Goal: Book appointment/travel/reservation

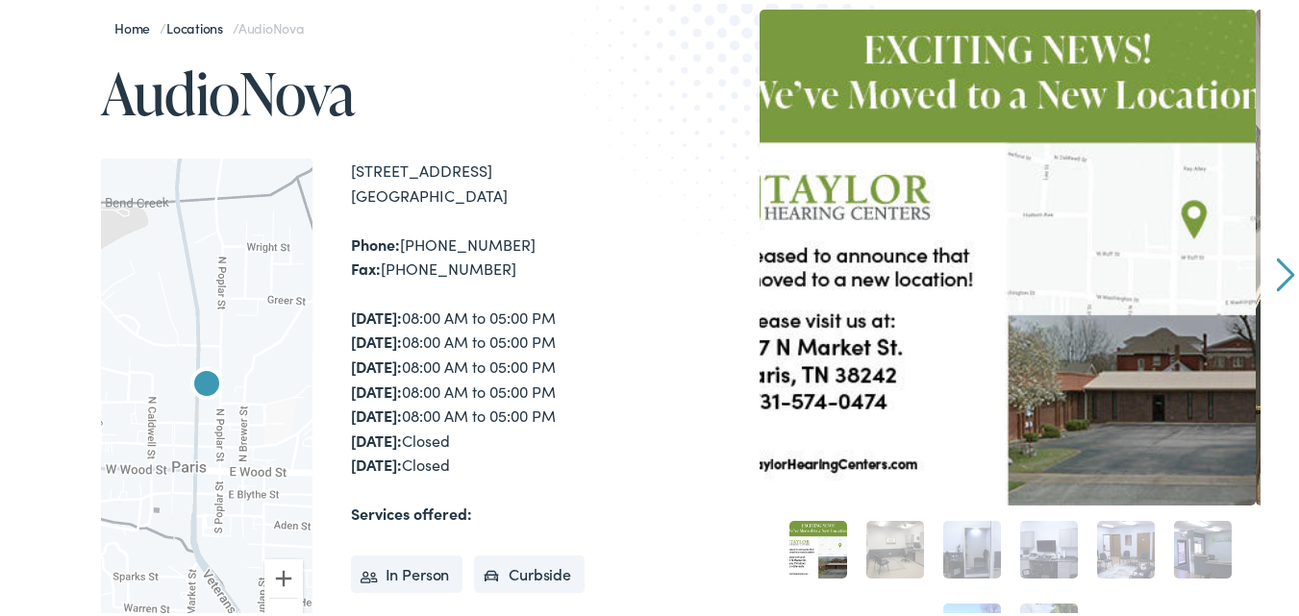
scroll to position [288, 0]
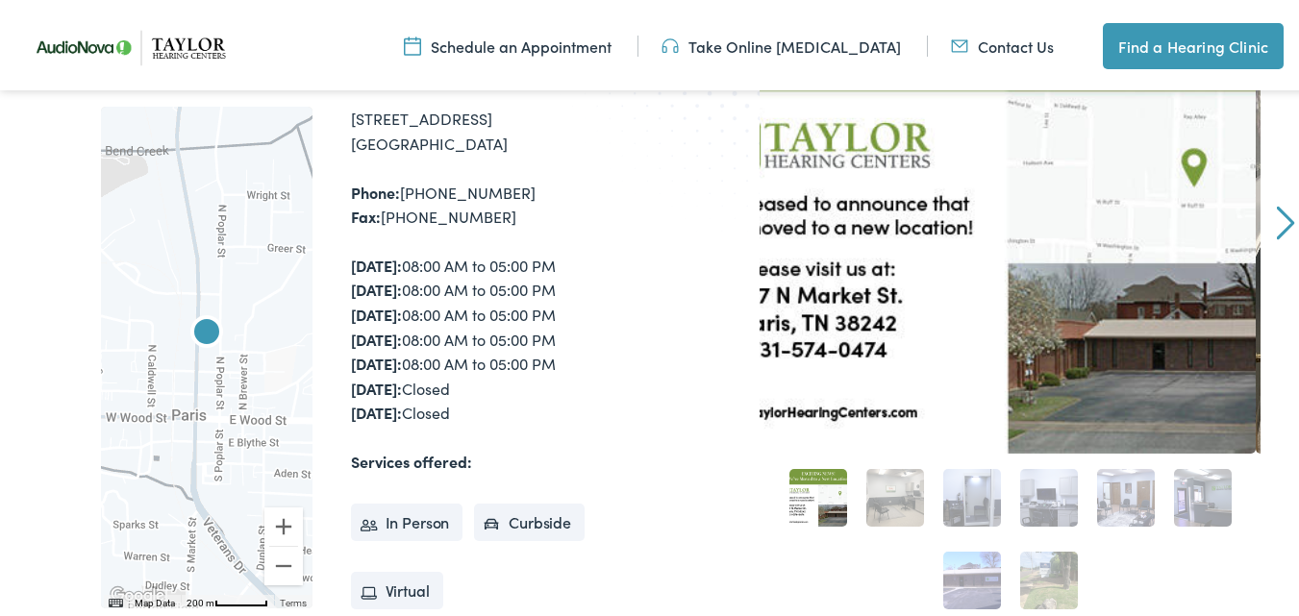
click at [1027, 49] on link "Contact Us" at bounding box center [1002, 42] width 103 height 21
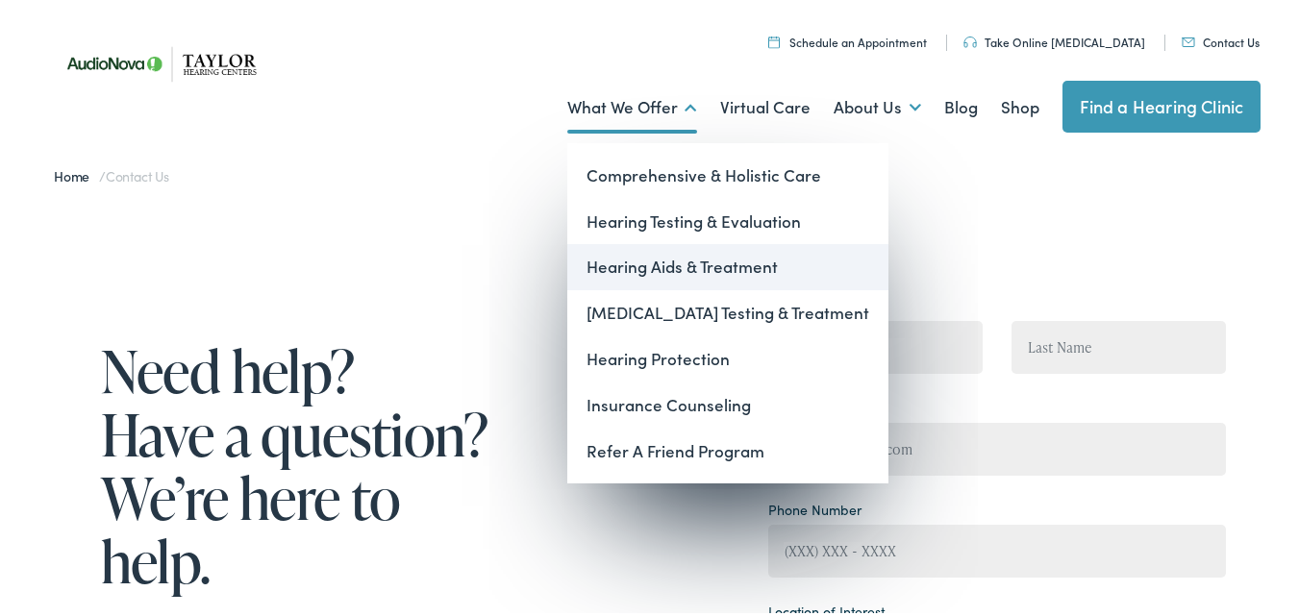
click at [641, 257] on link "Hearing Aids & Treatment" at bounding box center [727, 263] width 321 height 46
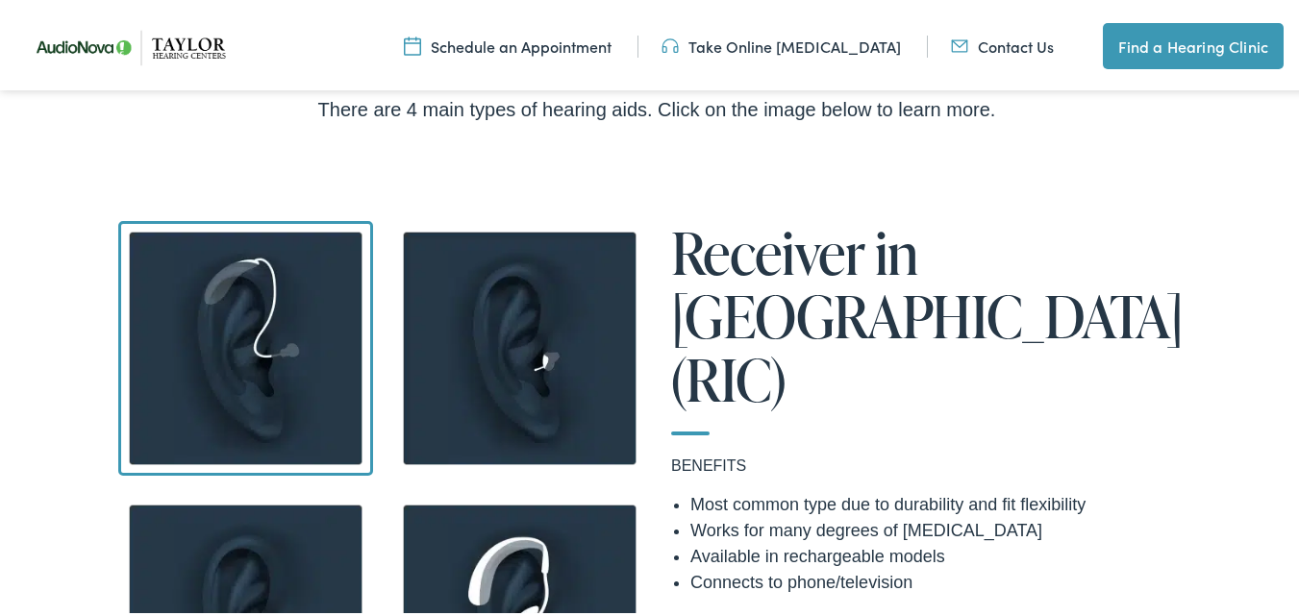
scroll to position [1442, 0]
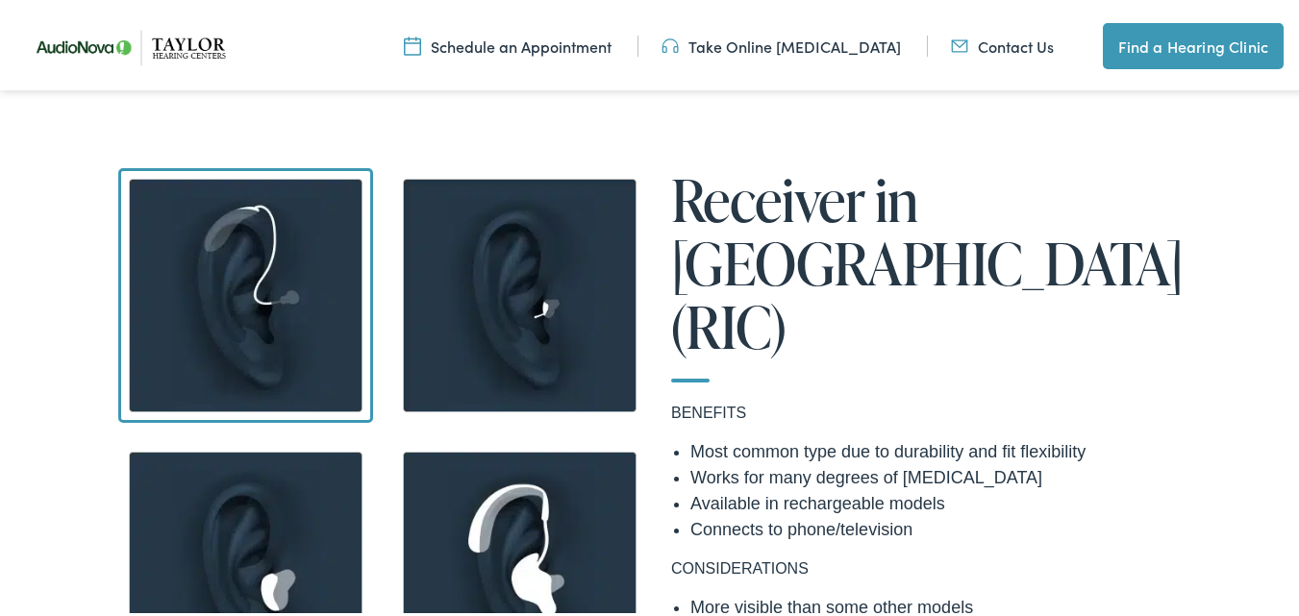
click at [476, 272] on img at bounding box center [519, 291] width 255 height 255
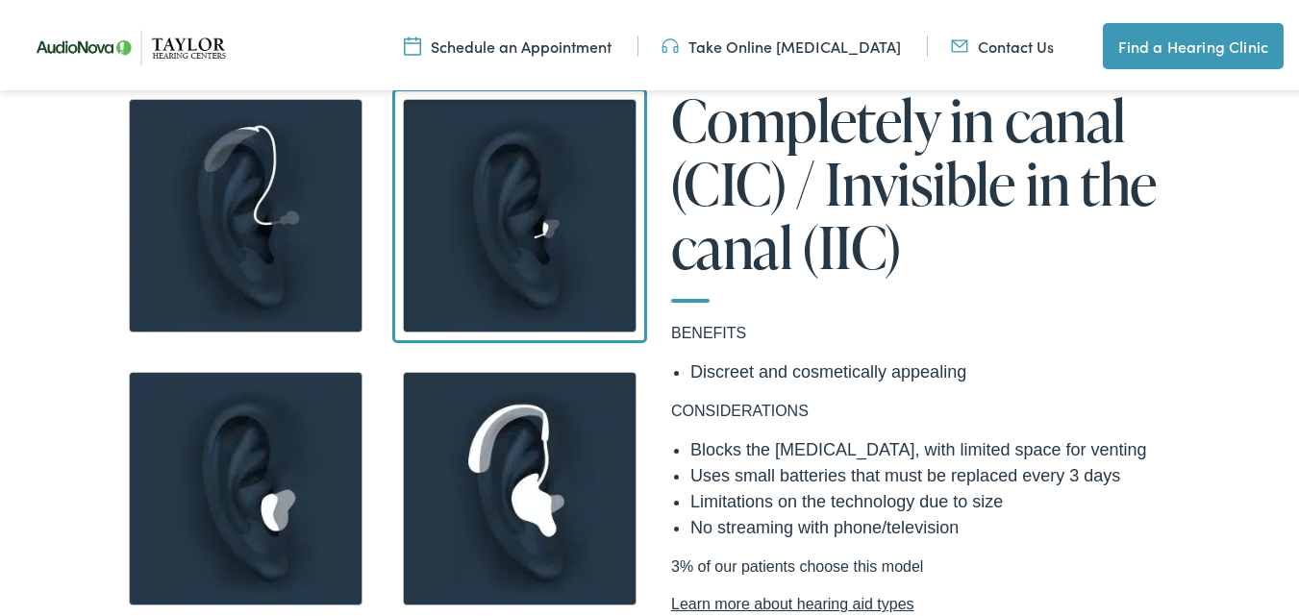
scroll to position [1634, 0]
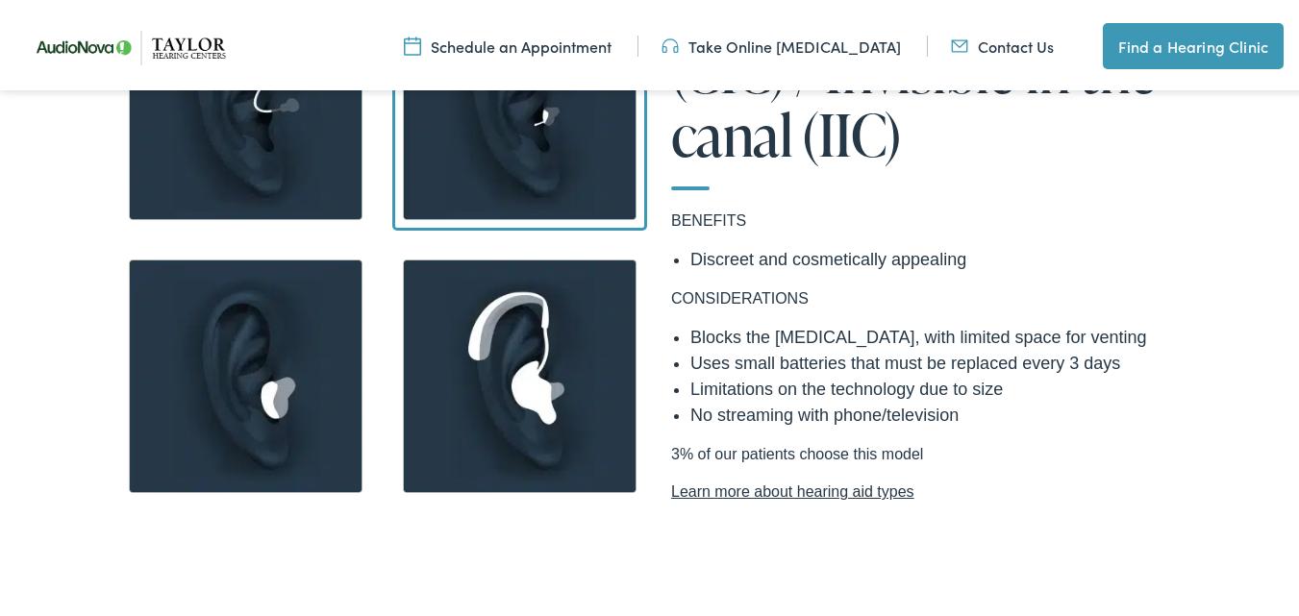
click at [495, 312] on img at bounding box center [519, 372] width 255 height 255
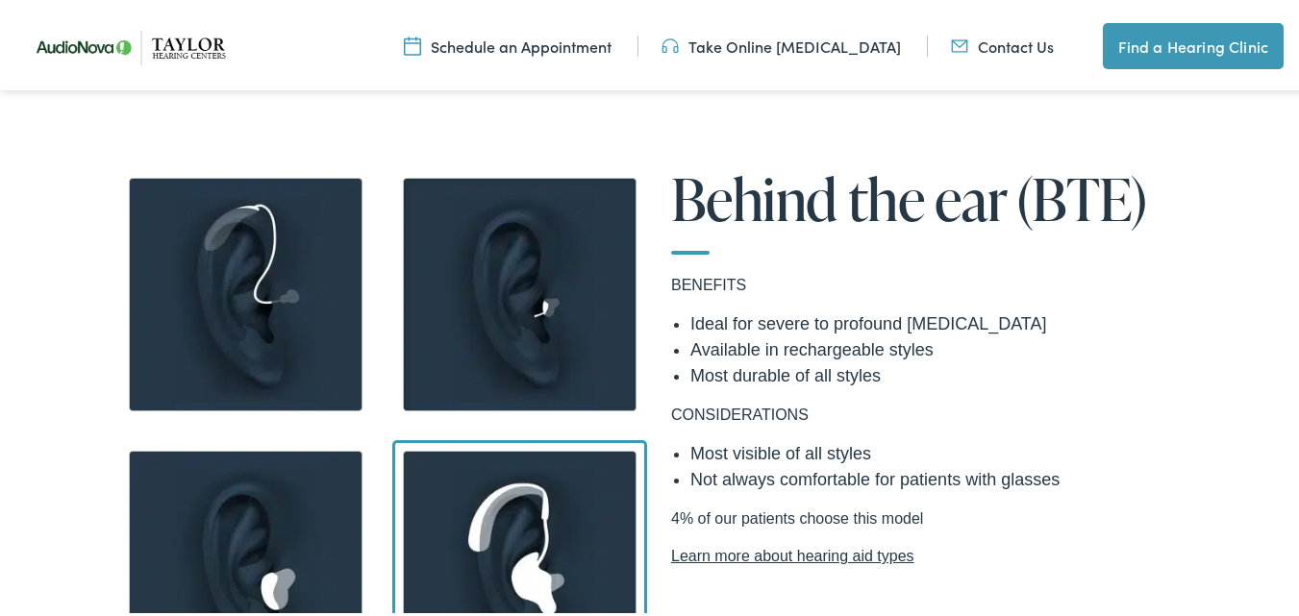
scroll to position [1442, 0]
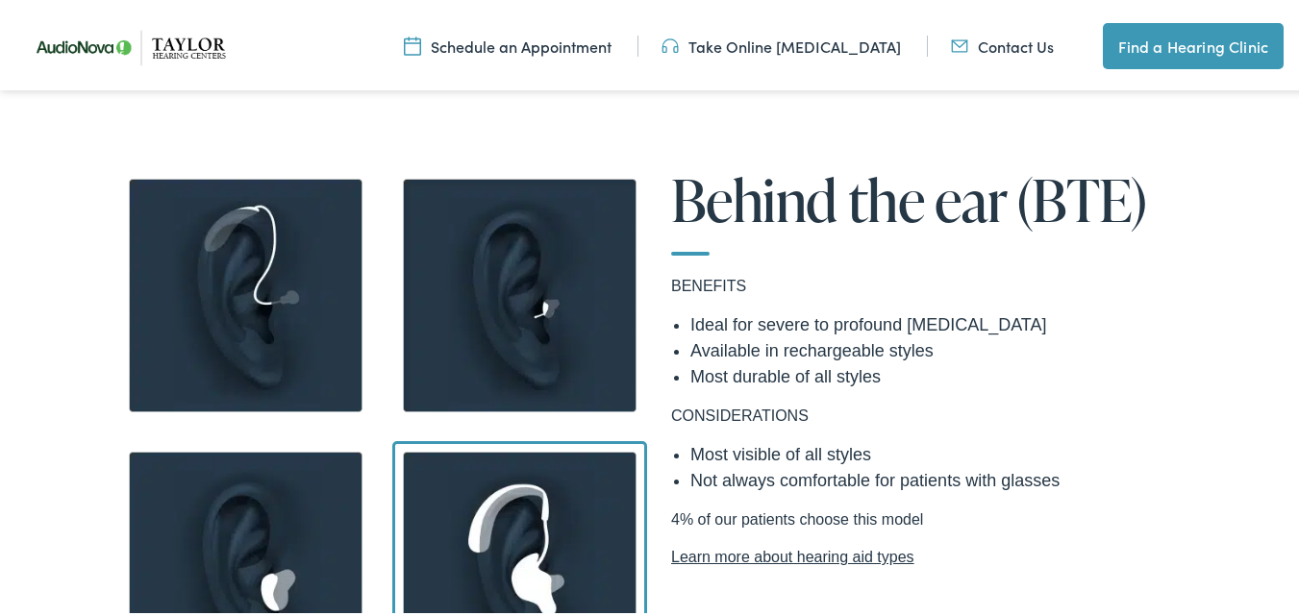
click at [258, 499] on img at bounding box center [245, 564] width 255 height 255
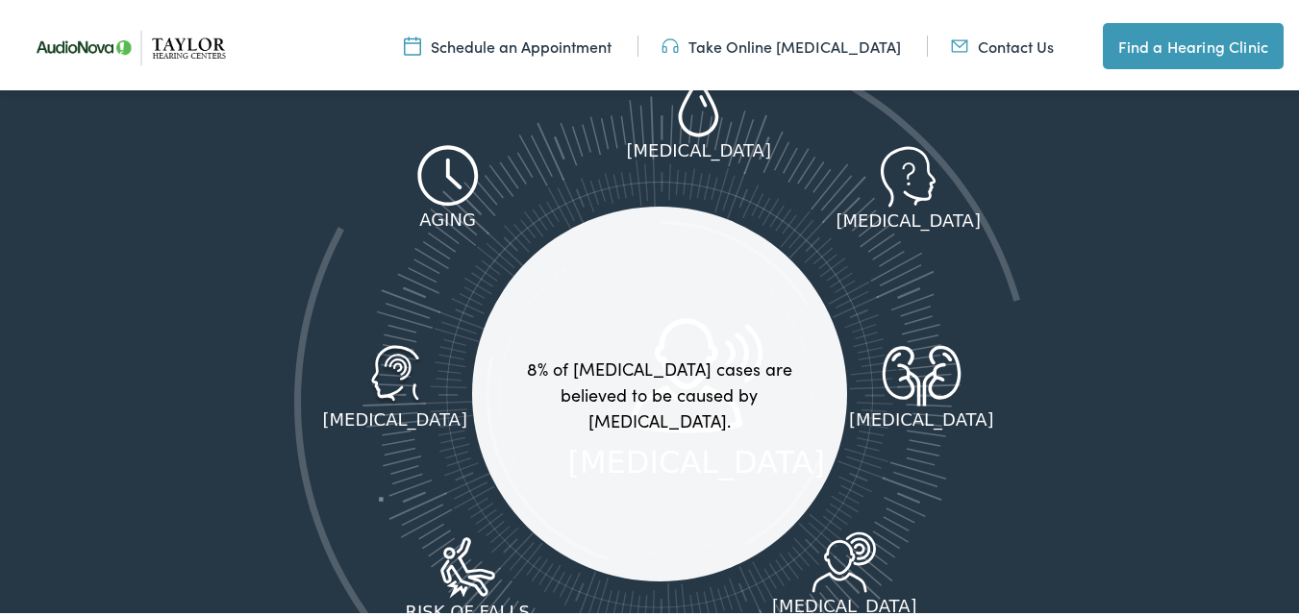
scroll to position [2499, 0]
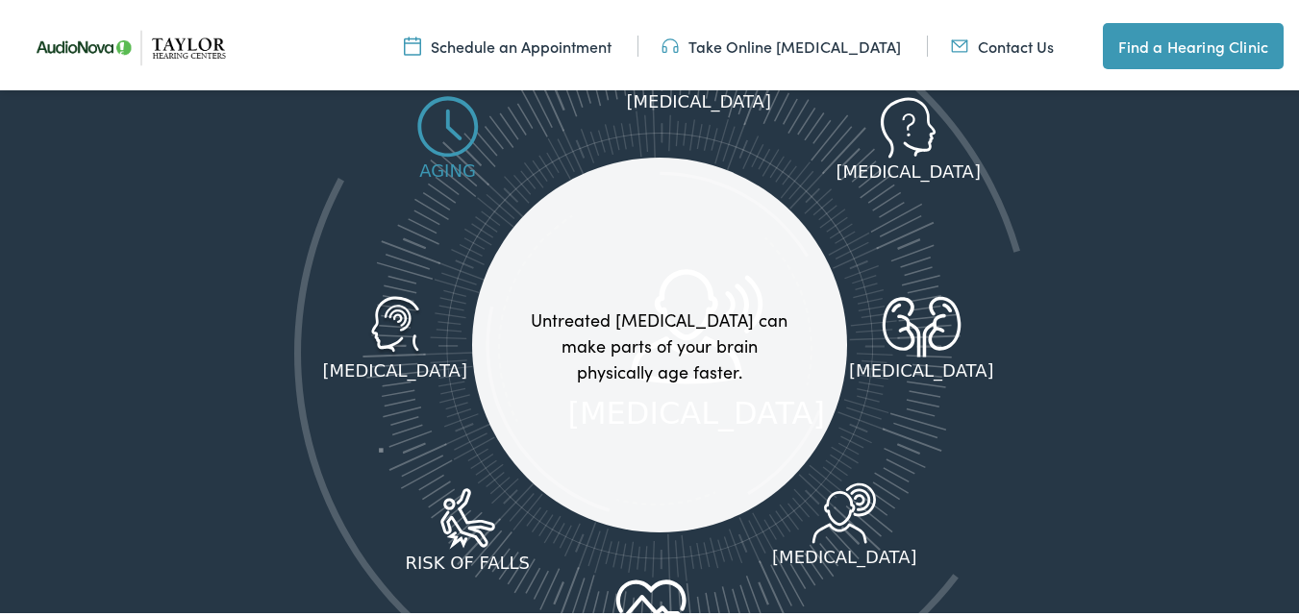
click at [443, 138] on icon at bounding box center [447, 123] width 71 height 62
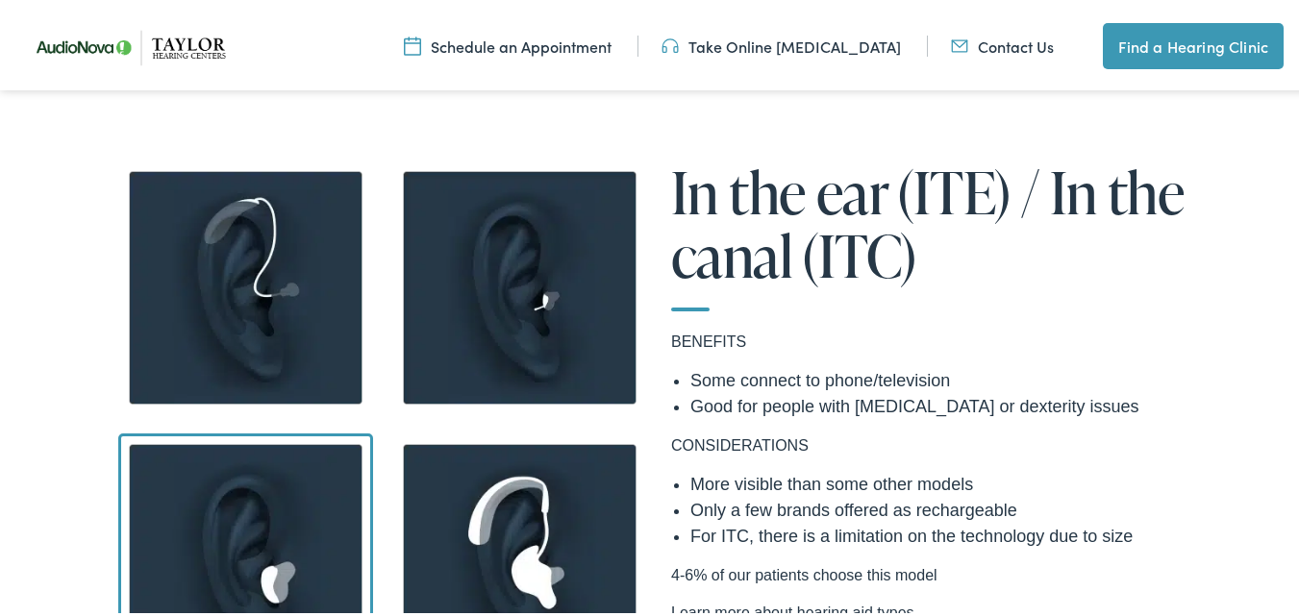
scroll to position [1442, 0]
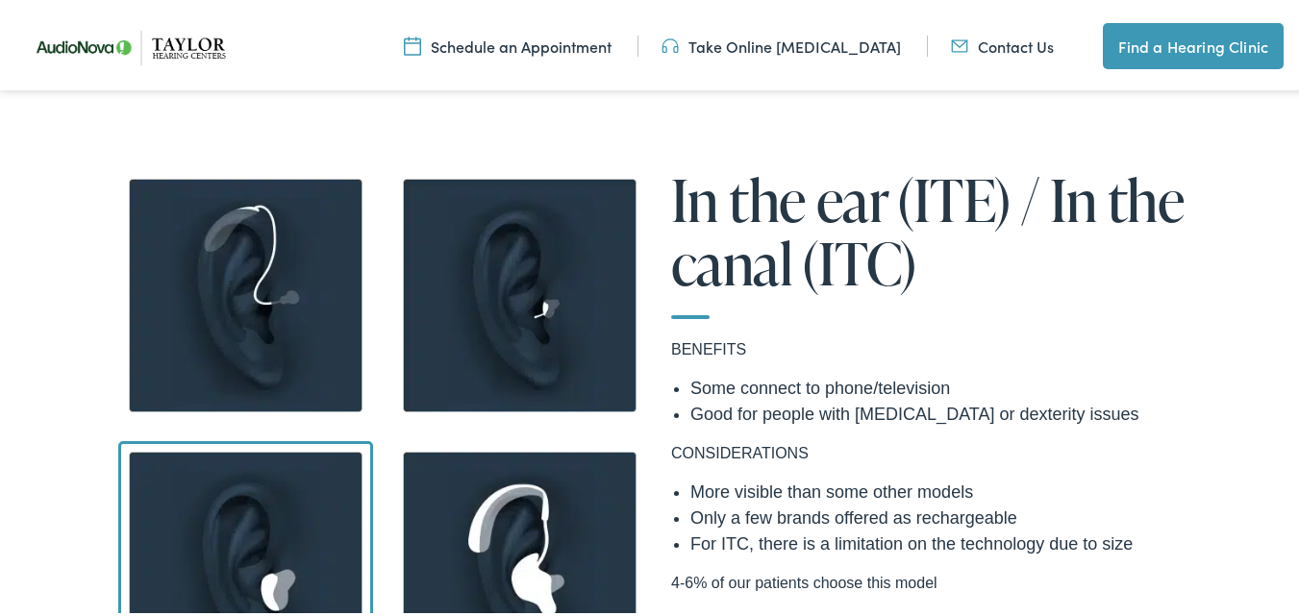
click at [538, 34] on link "Schedule an Appointment" at bounding box center [508, 42] width 208 height 21
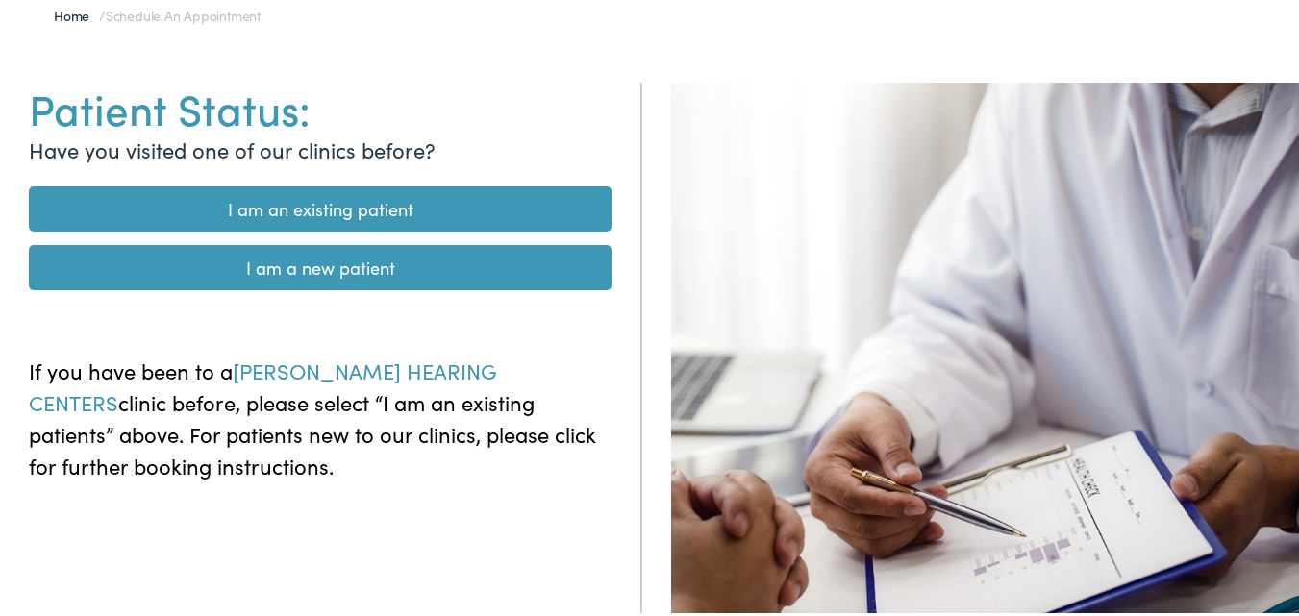
scroll to position [192, 0]
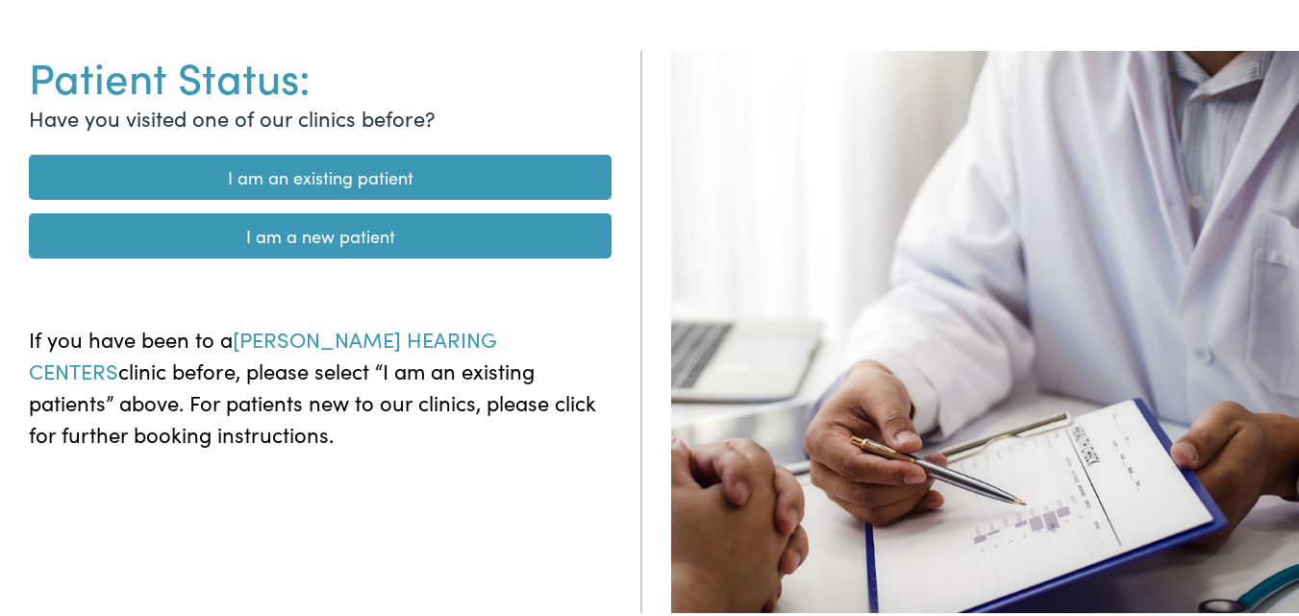
click at [411, 236] on link "I am a new patient" at bounding box center [320, 232] width 583 height 45
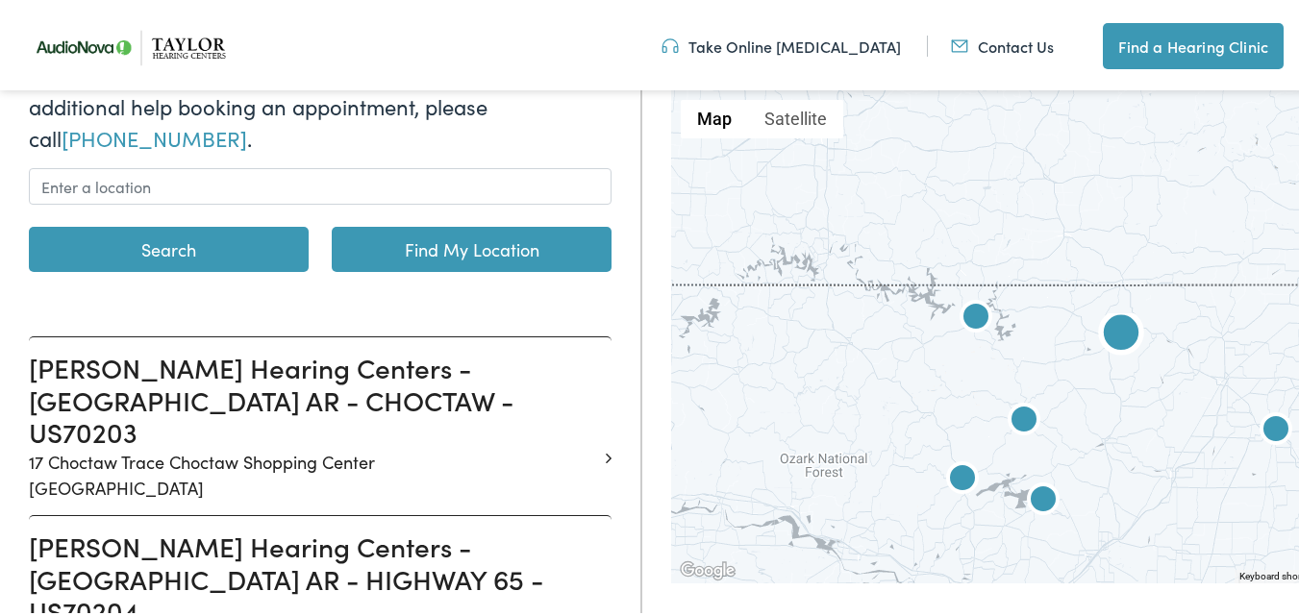
scroll to position [192, 0]
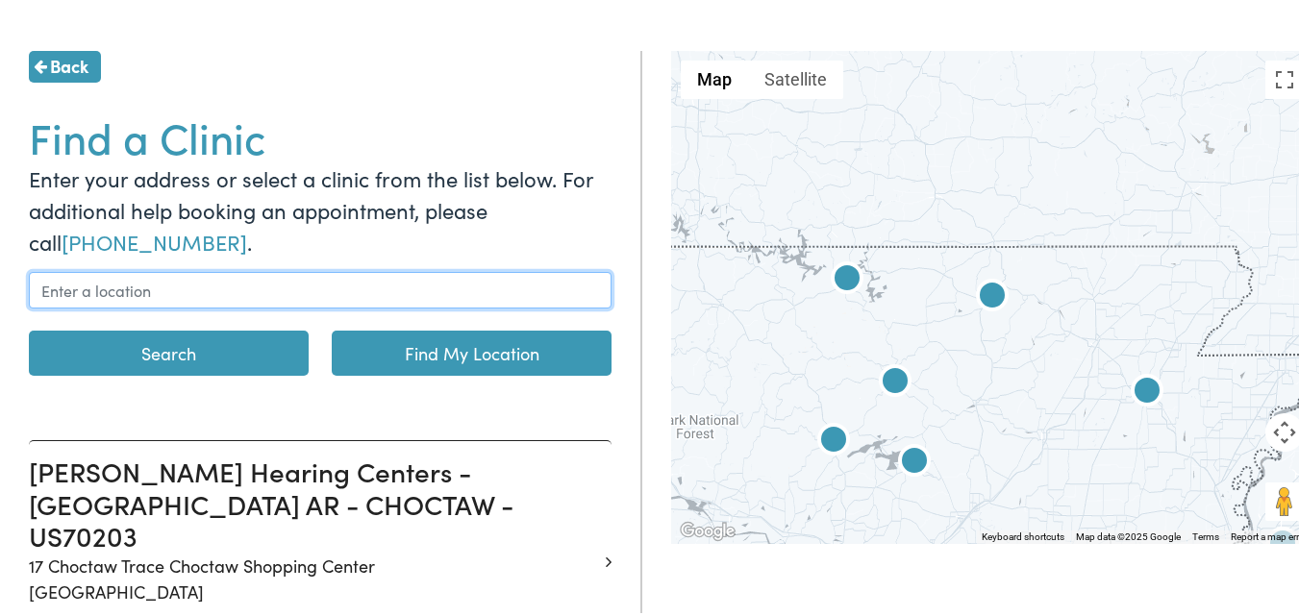
click at [209, 286] on input "text" at bounding box center [320, 286] width 583 height 37
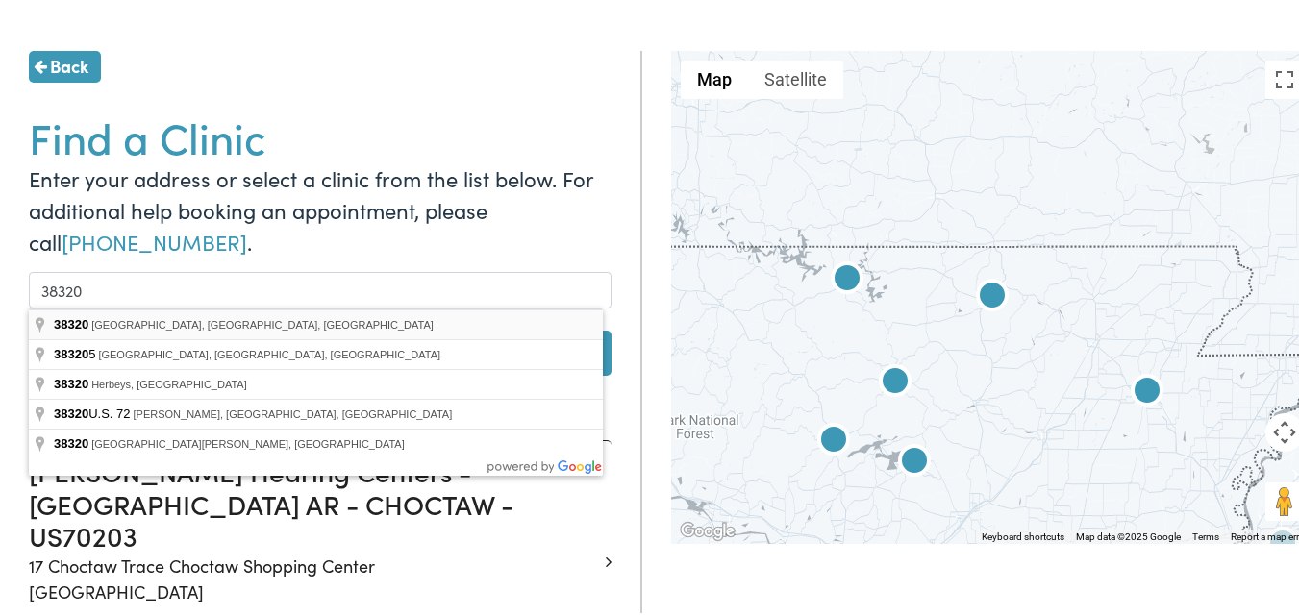
type input "Camden, TN 38320, USA"
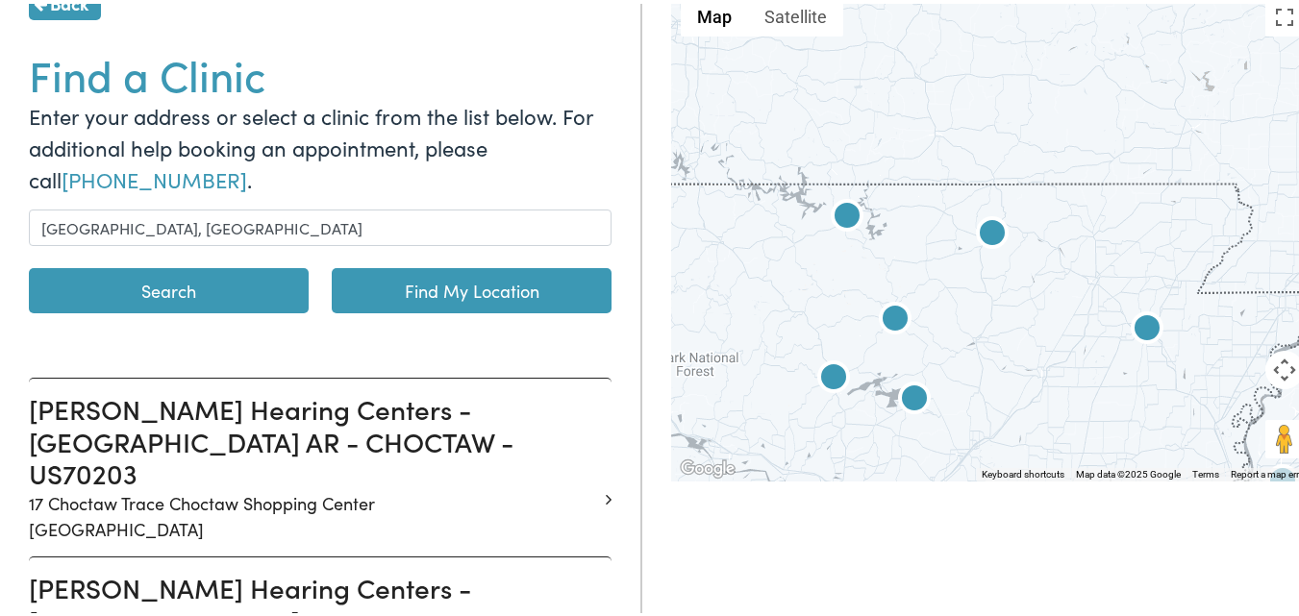
scroll to position [288, 0]
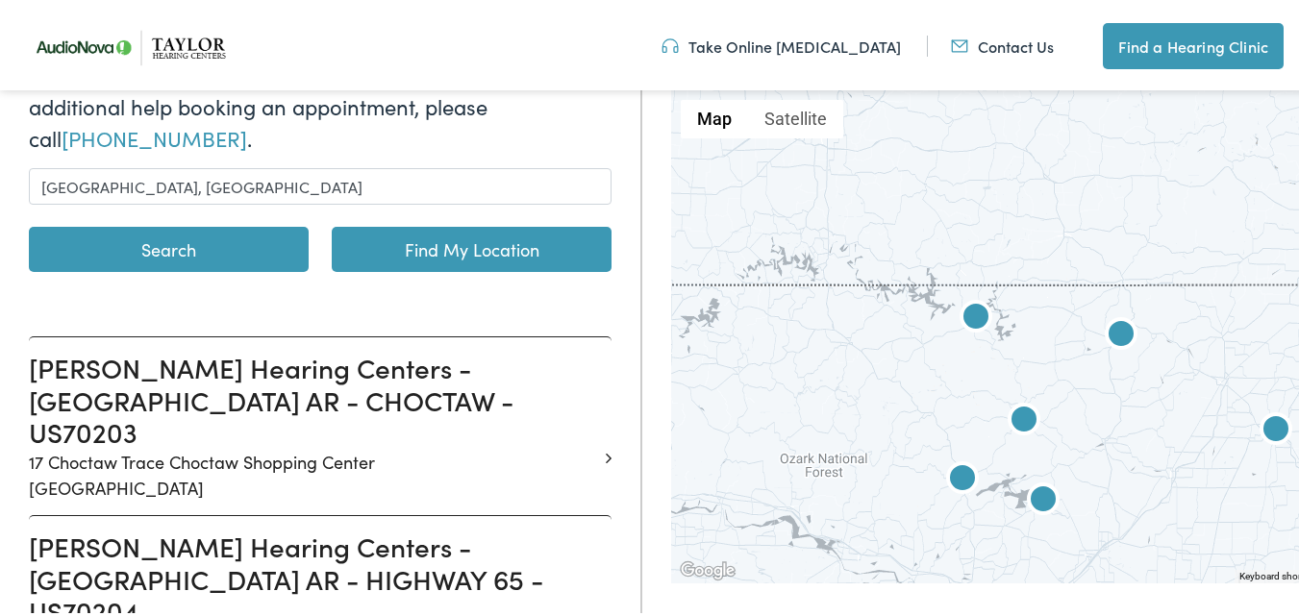
click at [193, 247] on button "Search" at bounding box center [169, 245] width 280 height 45
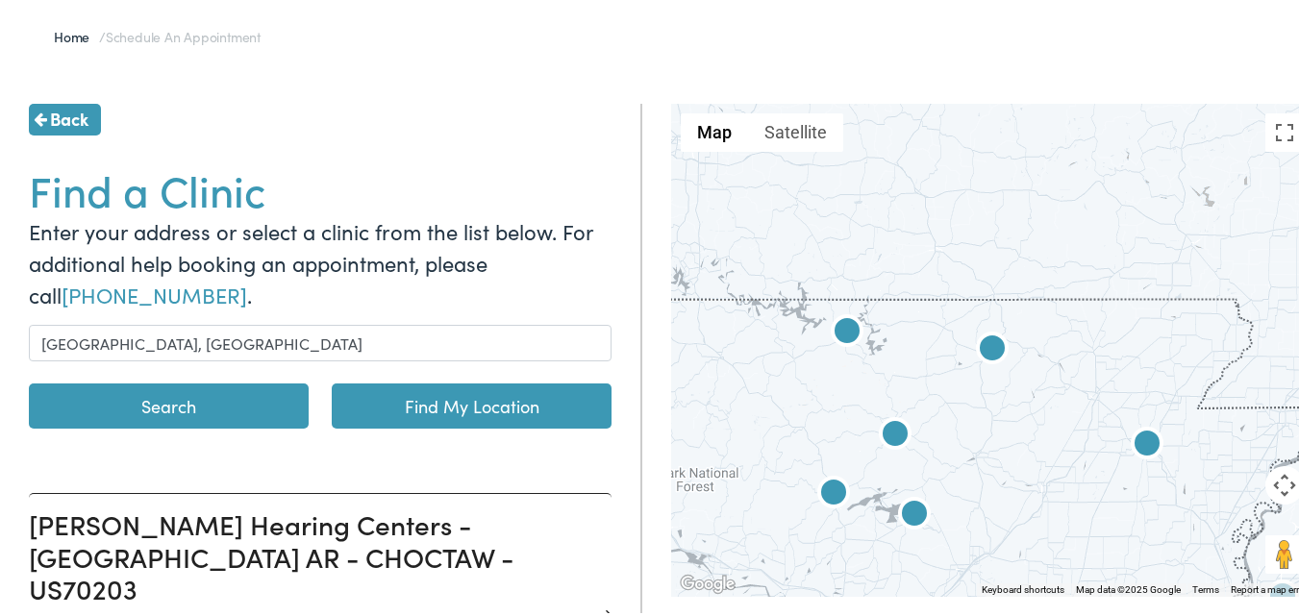
scroll to position [0, 0]
